Goal: Complete application form: Complete application form

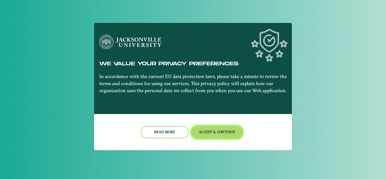
click at [218, 137] on button "Accept & Continue" at bounding box center [217, 132] width 51 height 12
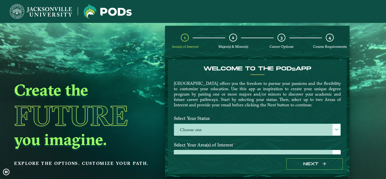
click at [335, 130] on span at bounding box center [337, 129] width 4 height 4
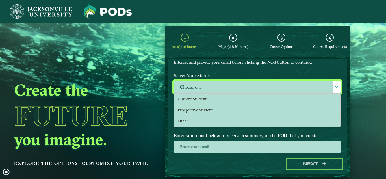
scroll to position [43, 0]
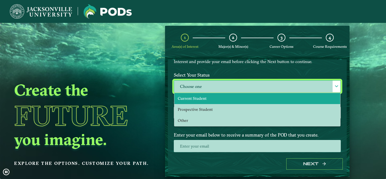
click at [223, 99] on li "Current Student" at bounding box center [257, 98] width 166 height 11
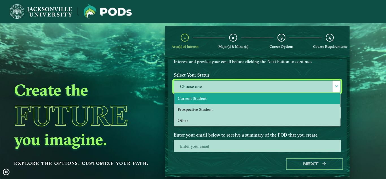
select select "[object Object]"
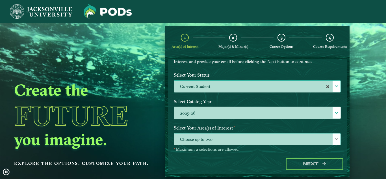
click at [226, 142] on span "Choose up to two" at bounding box center [257, 139] width 166 height 12
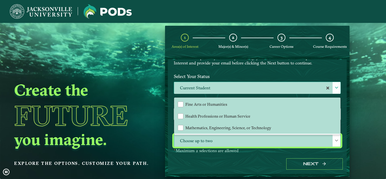
scroll to position [41, 0]
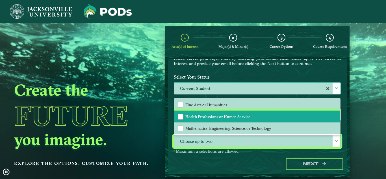
click at [200, 116] on span "Health Professions or Human Service" at bounding box center [217, 116] width 65 height 5
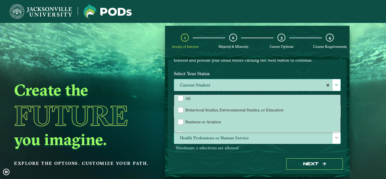
scroll to position [0, 0]
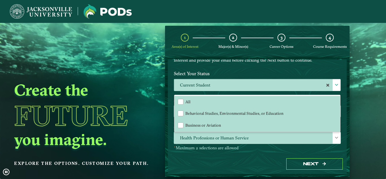
click at [355, 93] on ngx-dashboard "Create the Future you imagine. Explore the options. Customize your path. 1 Area…" at bounding box center [193, 101] width 386 height 151
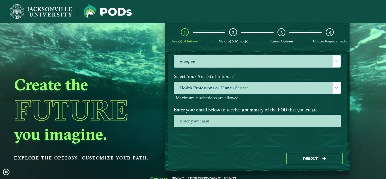
scroll to position [7, 0]
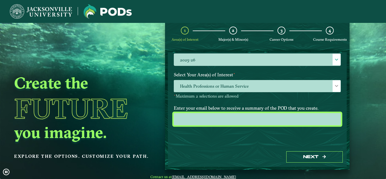
click at [236, 121] on input "email" at bounding box center [257, 119] width 167 height 12
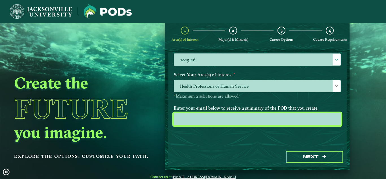
type input "[EMAIL_ADDRESS][DOMAIN_NAME]"
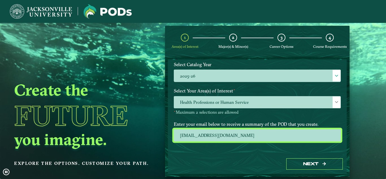
scroll to position [89, 0]
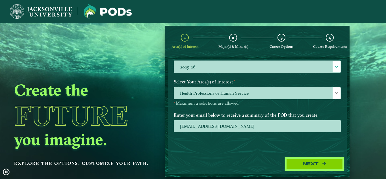
click at [321, 164] on button "Next" at bounding box center [314, 164] width 57 height 12
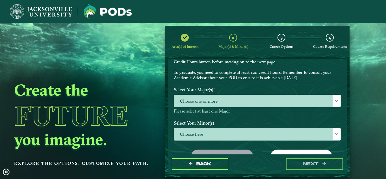
scroll to position [31, 0]
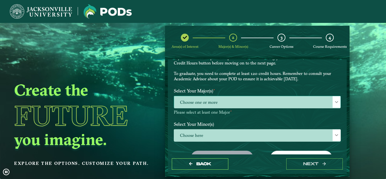
click at [333, 99] on div at bounding box center [337, 102] width 8 height 12
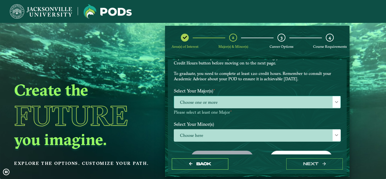
scroll to position [3, 26]
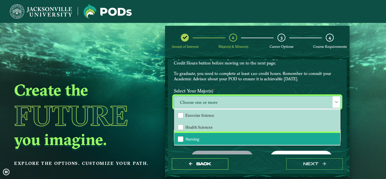
click at [190, 136] on span "Nursing" at bounding box center [192, 138] width 14 height 5
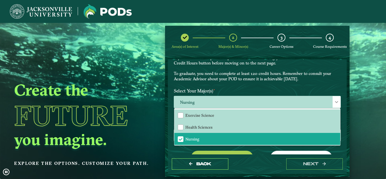
click at [296, 91] on label "Select Your Major(s) ⋆" at bounding box center [257, 91] width 175 height 10
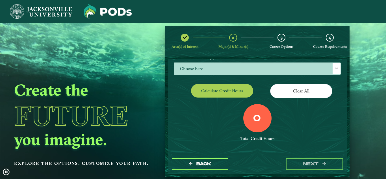
scroll to position [98, 0]
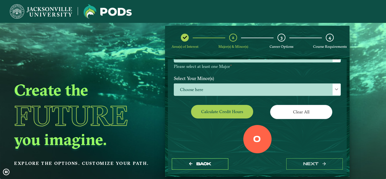
click at [239, 114] on button "Calculate credit hours" at bounding box center [222, 111] width 62 height 13
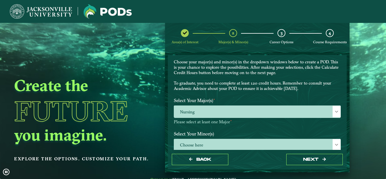
scroll to position [26, 0]
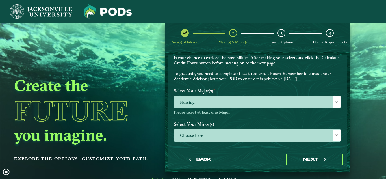
click at [336, 101] on span at bounding box center [337, 102] width 4 height 4
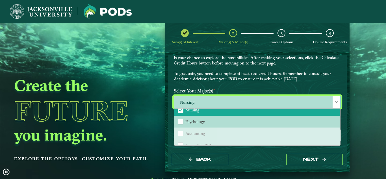
scroll to position [0, 0]
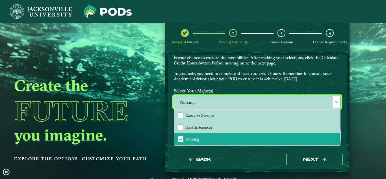
click at [326, 93] on label "Select Your Major(s) ⋆" at bounding box center [257, 91] width 175 height 10
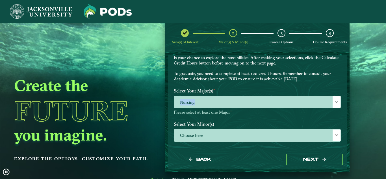
drag, startPoint x: 344, startPoint y: 92, endPoint x: 348, endPoint y: 107, distance: 14.9
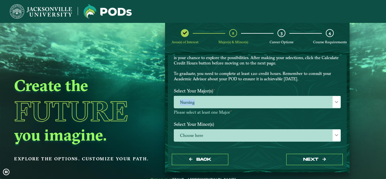
click at [348, 107] on form "EXPLORE OUR PROGRAMS Choose your major(s) and minor(s) in the dropdown windows …" at bounding box center [257, 112] width 184 height 120
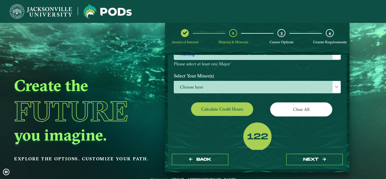
scroll to position [130, 0]
